Goal: Task Accomplishment & Management: Complete application form

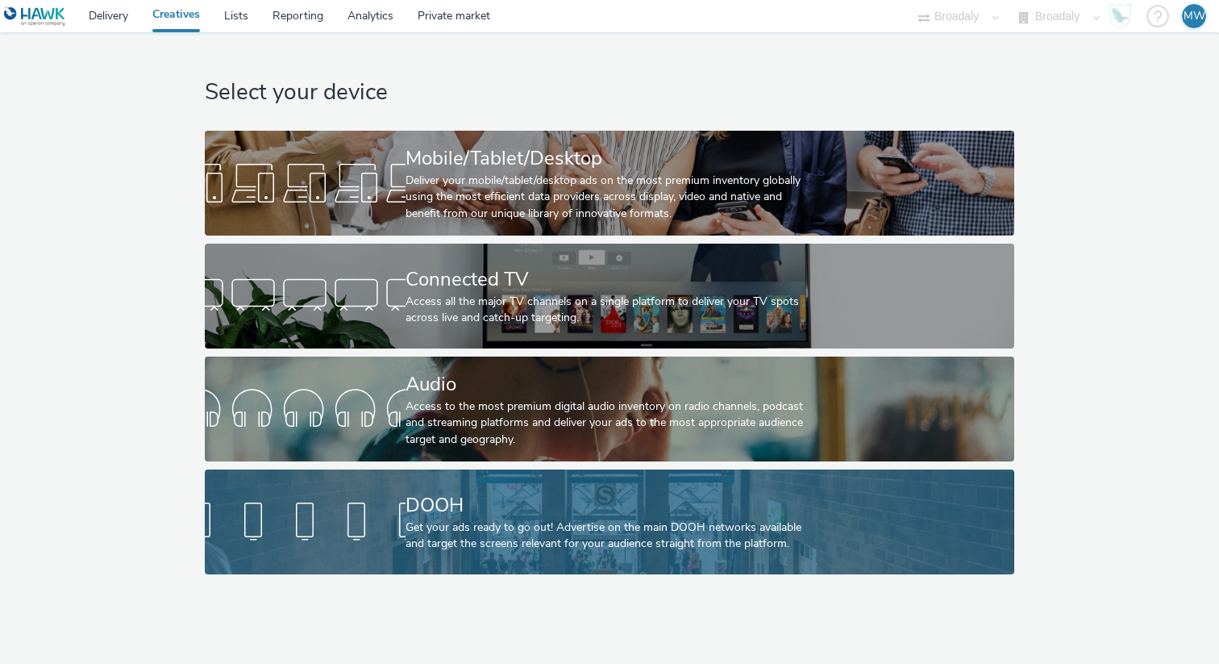
click at [522, 544] on div "Get your ads ready to go out! Advertise on the main DOOH networks available and…" at bounding box center [607, 535] width 402 height 33
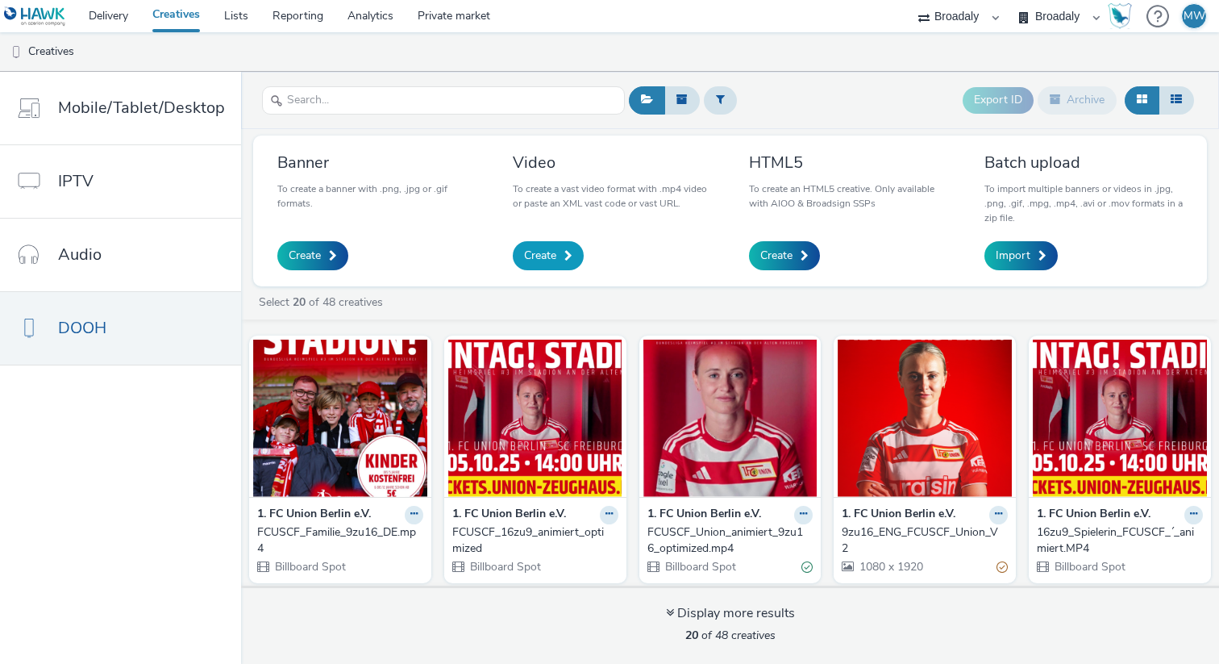
click at [533, 261] on span "Create" at bounding box center [540, 256] width 32 height 16
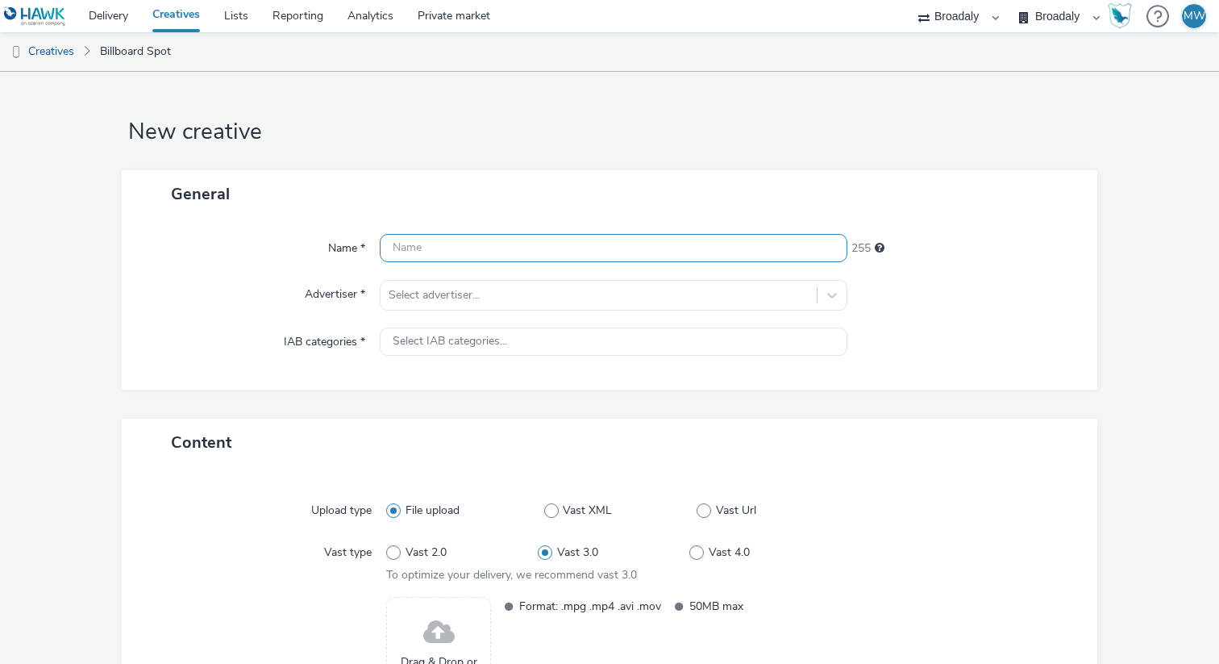
click at [473, 253] on input "text" at bounding box center [614, 248] width 468 height 28
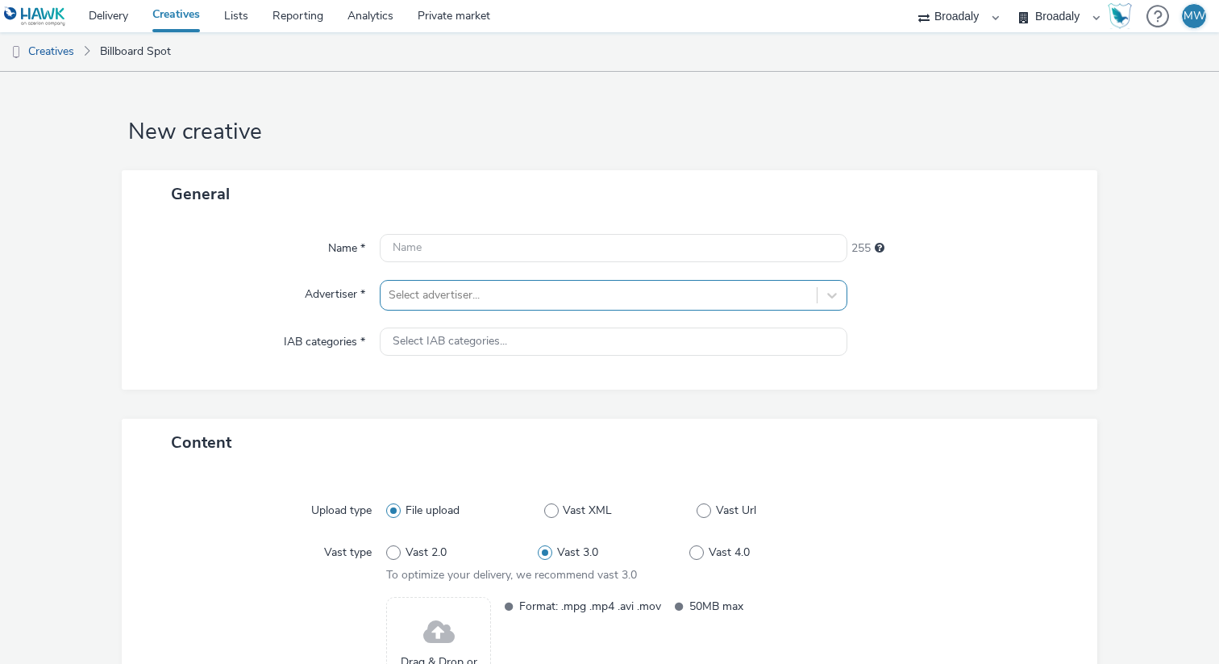
click at [490, 306] on div "Select advertiser..." at bounding box center [599, 295] width 436 height 26
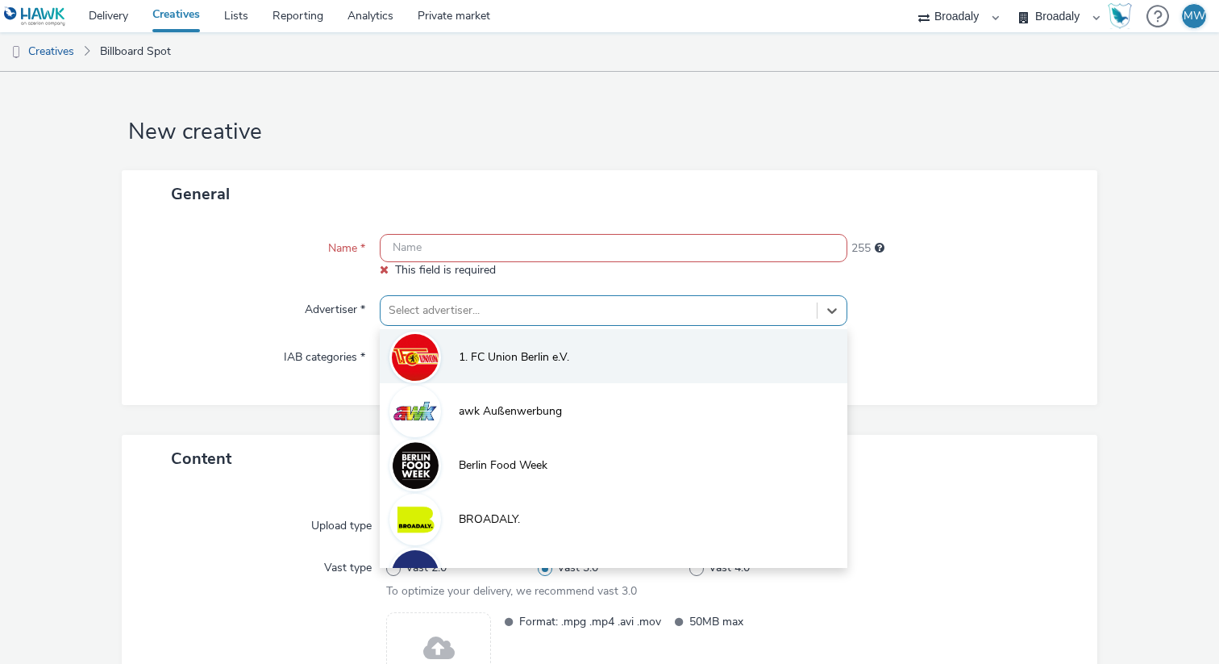
click at [482, 353] on span "1. FC Union Berlin e.V." at bounding box center [514, 357] width 110 height 16
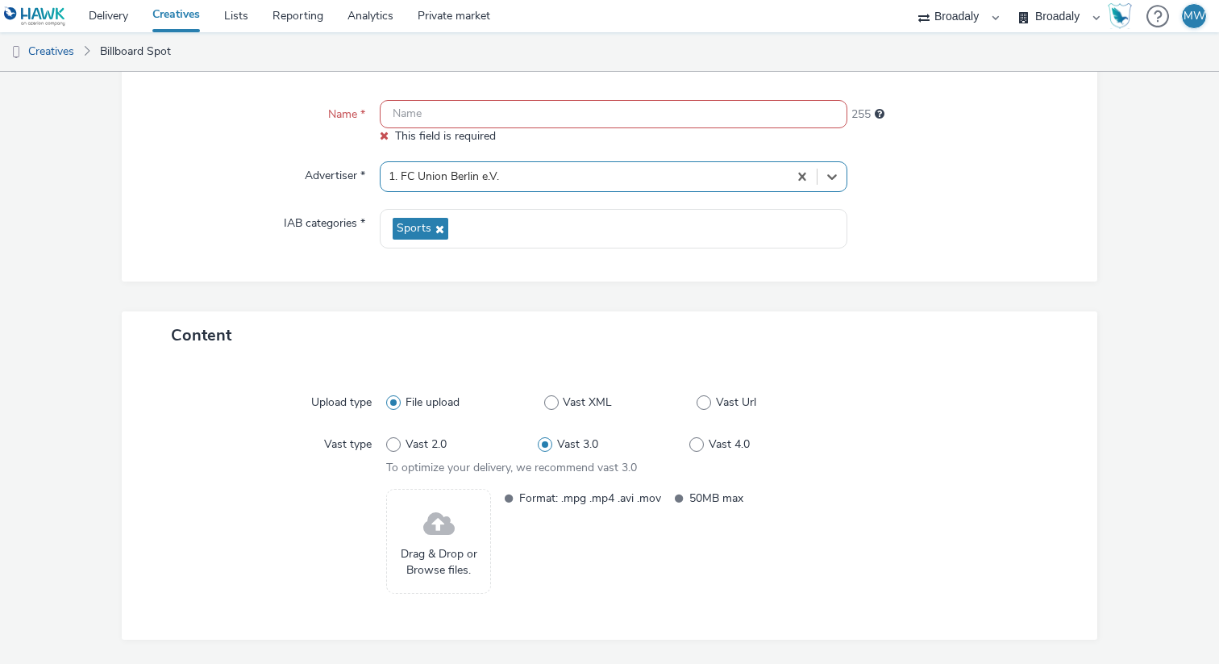
scroll to position [181, 0]
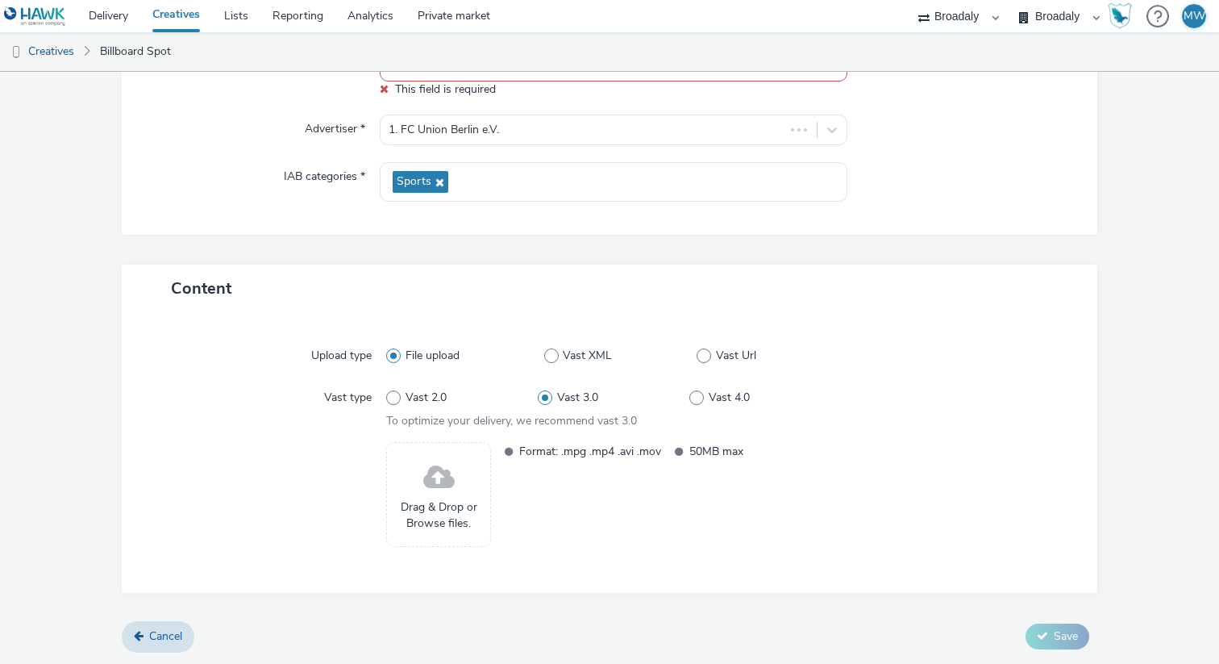
click at [440, 469] on span at bounding box center [438, 477] width 31 height 43
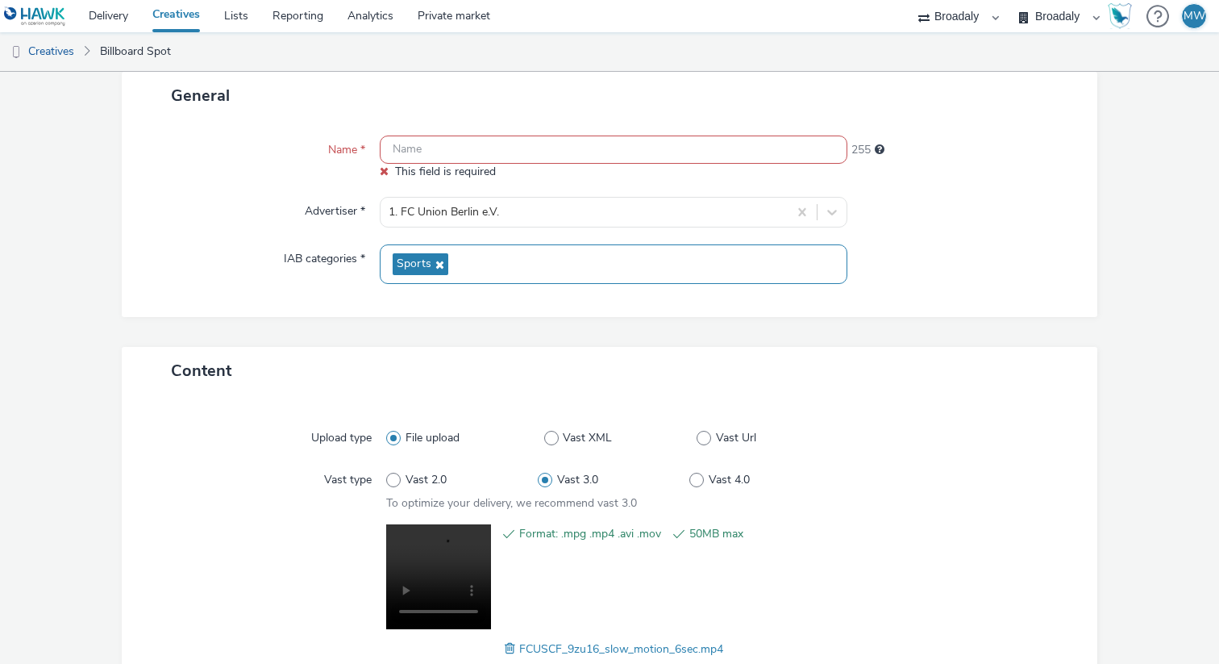
scroll to position [102, 0]
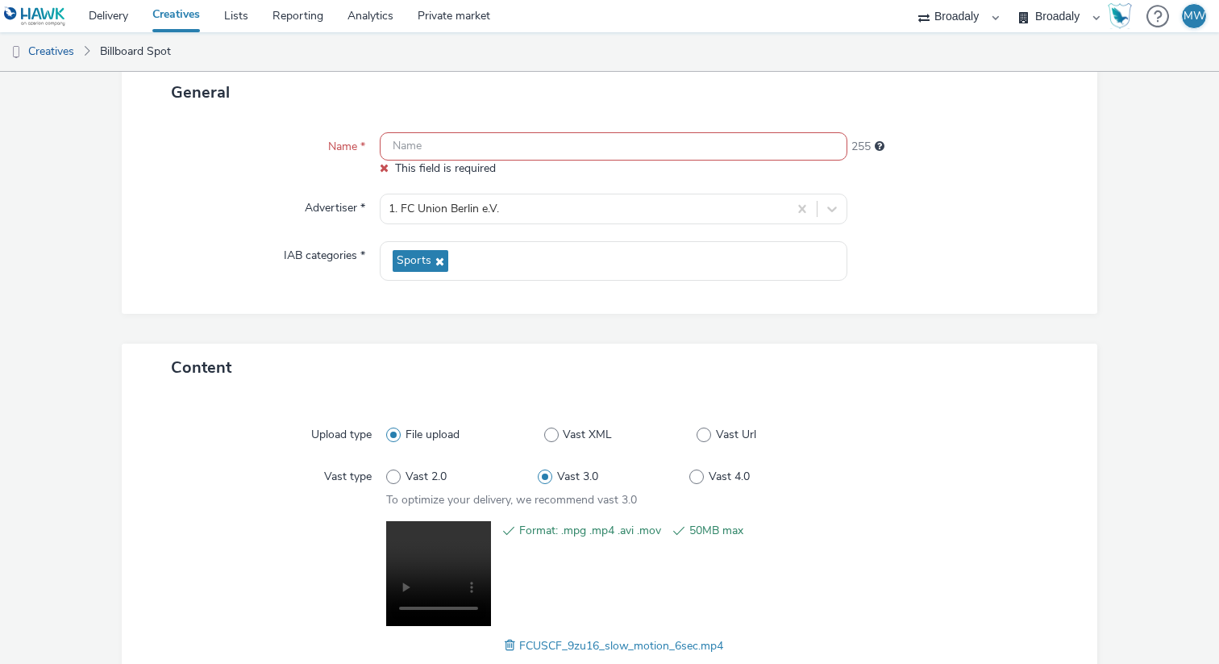
click at [590, 147] on input "text" at bounding box center [614, 146] width 468 height 28
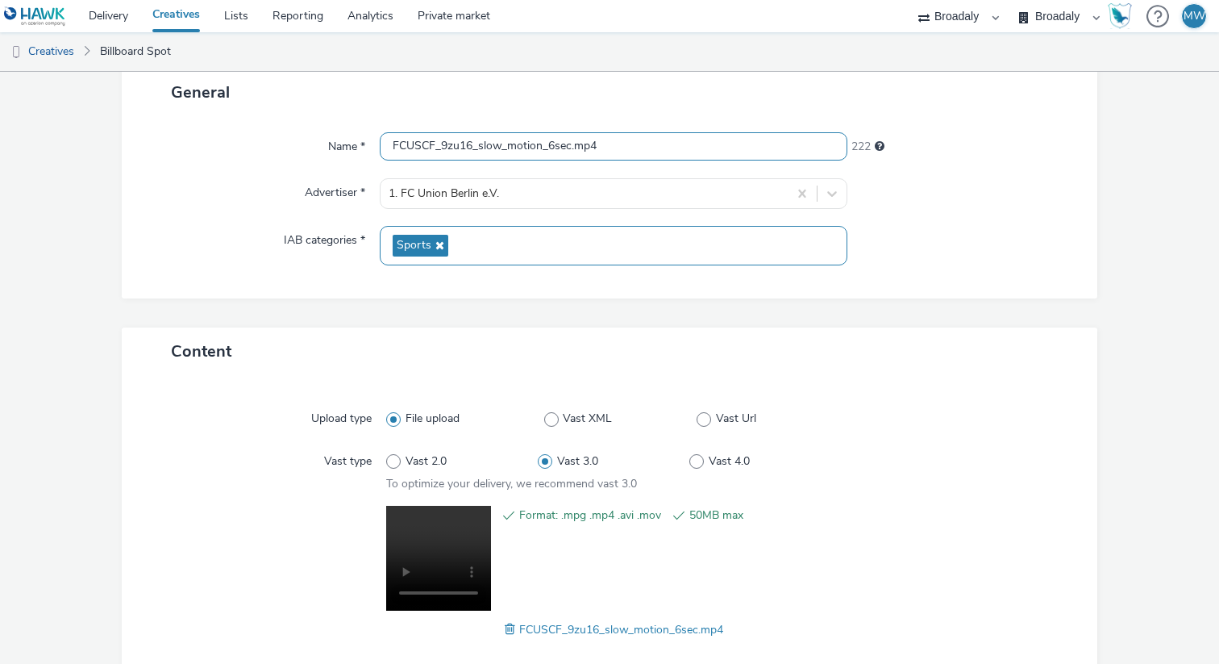
scroll to position [190, 0]
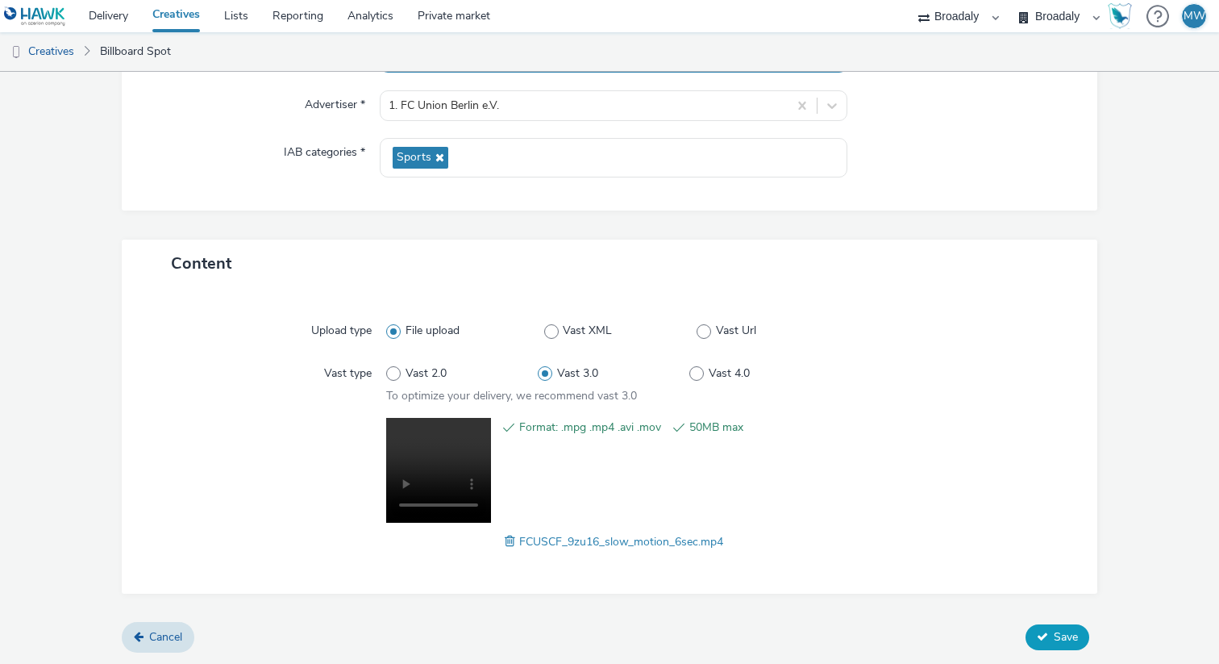
type input "FCUSCF_9zu16_slow_motion_6sec.mp4"
click at [1054, 627] on button "Save" at bounding box center [1058, 637] width 64 height 26
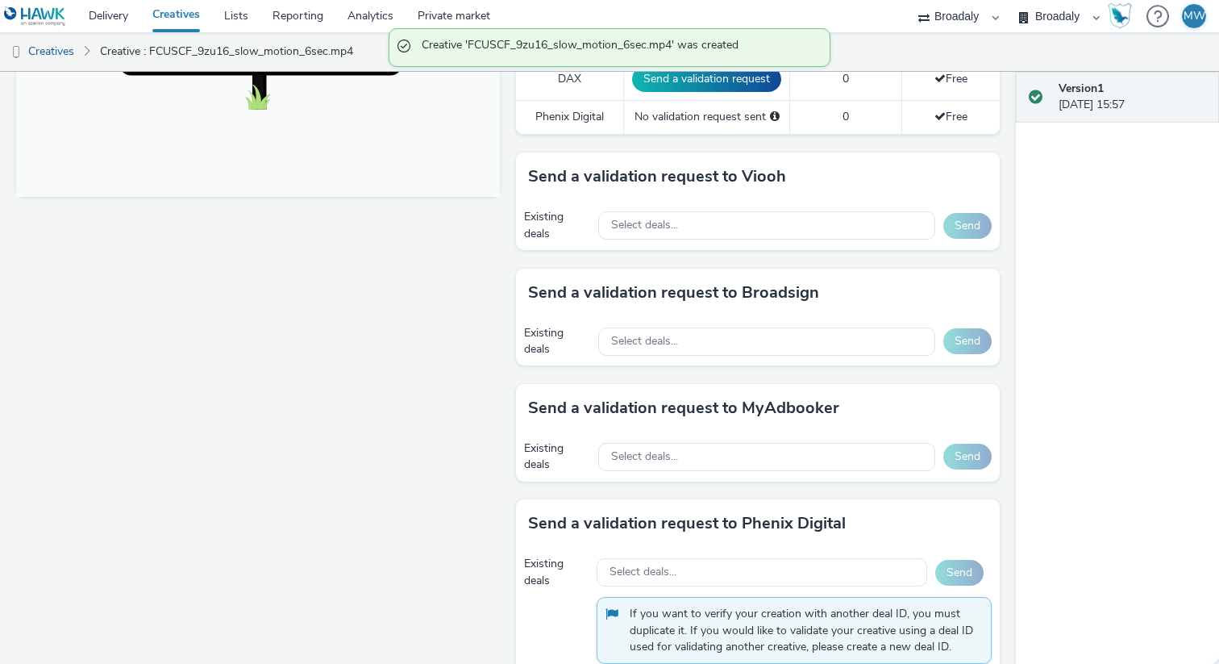
scroll to position [781, 0]
